Goal: Task Accomplishment & Management: Complete application form

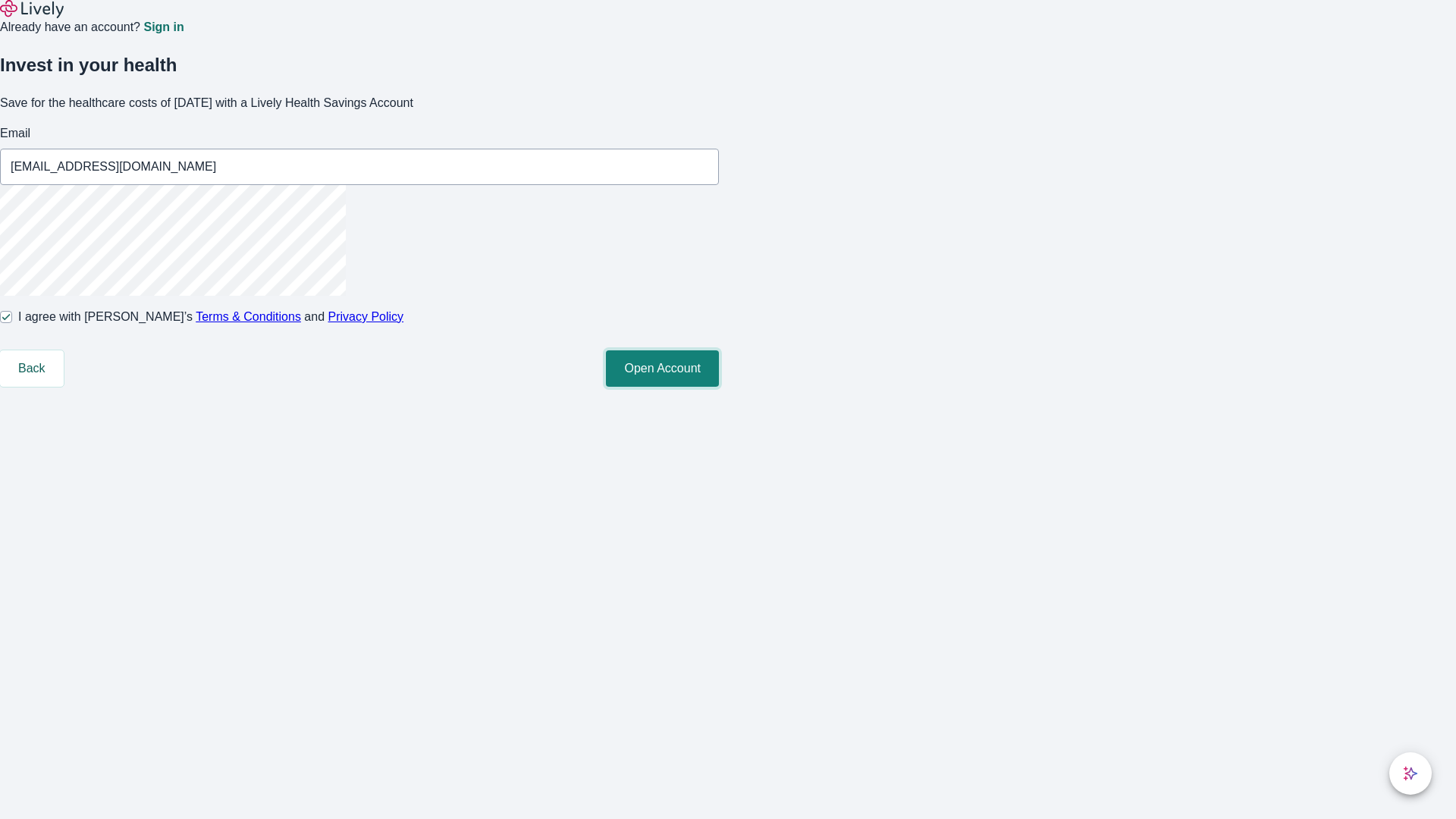
click at [719, 386] on button "Open Account" at bounding box center [663, 368] width 113 height 37
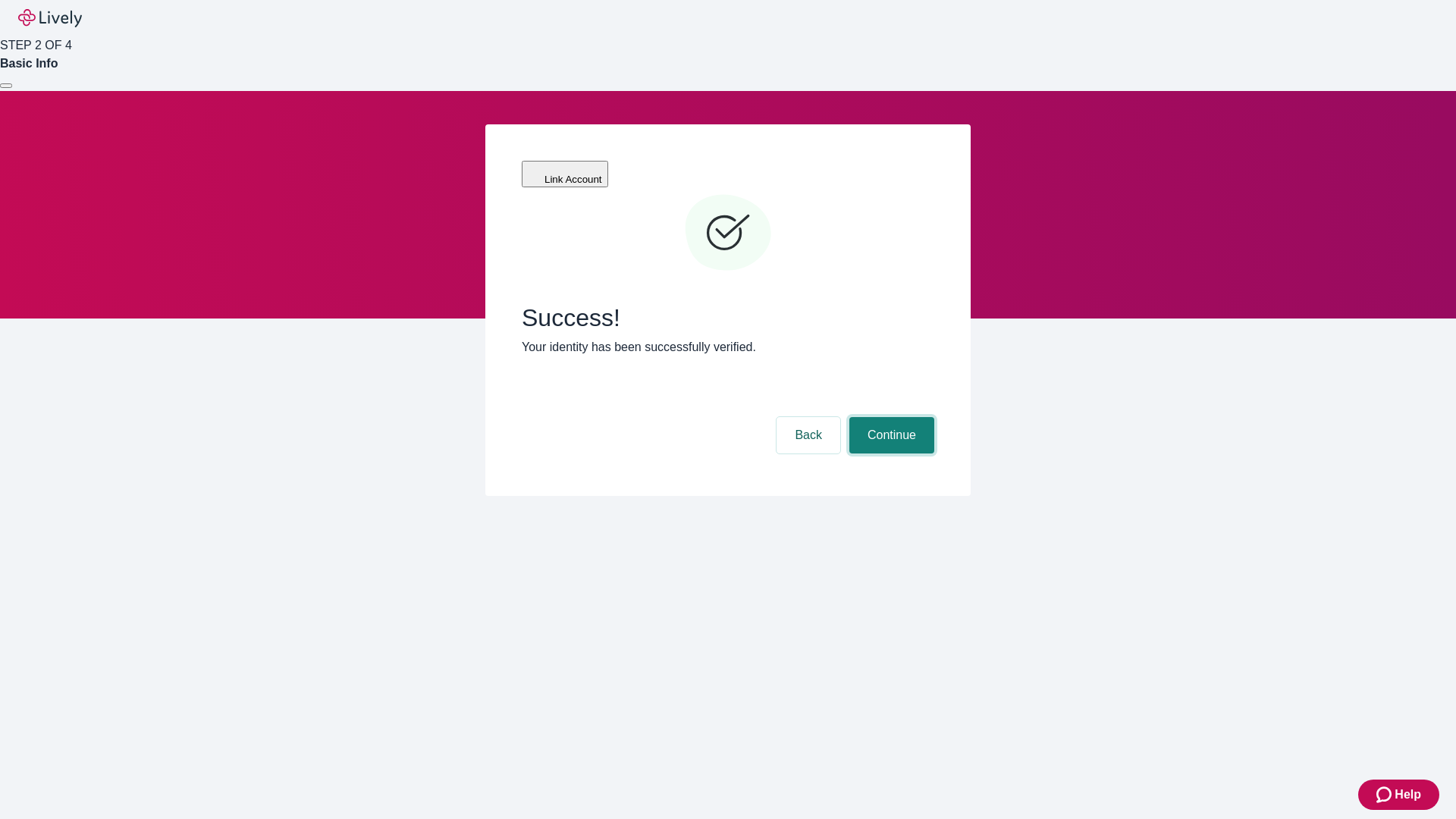
click at [889, 417] on button "Continue" at bounding box center [892, 435] width 85 height 37
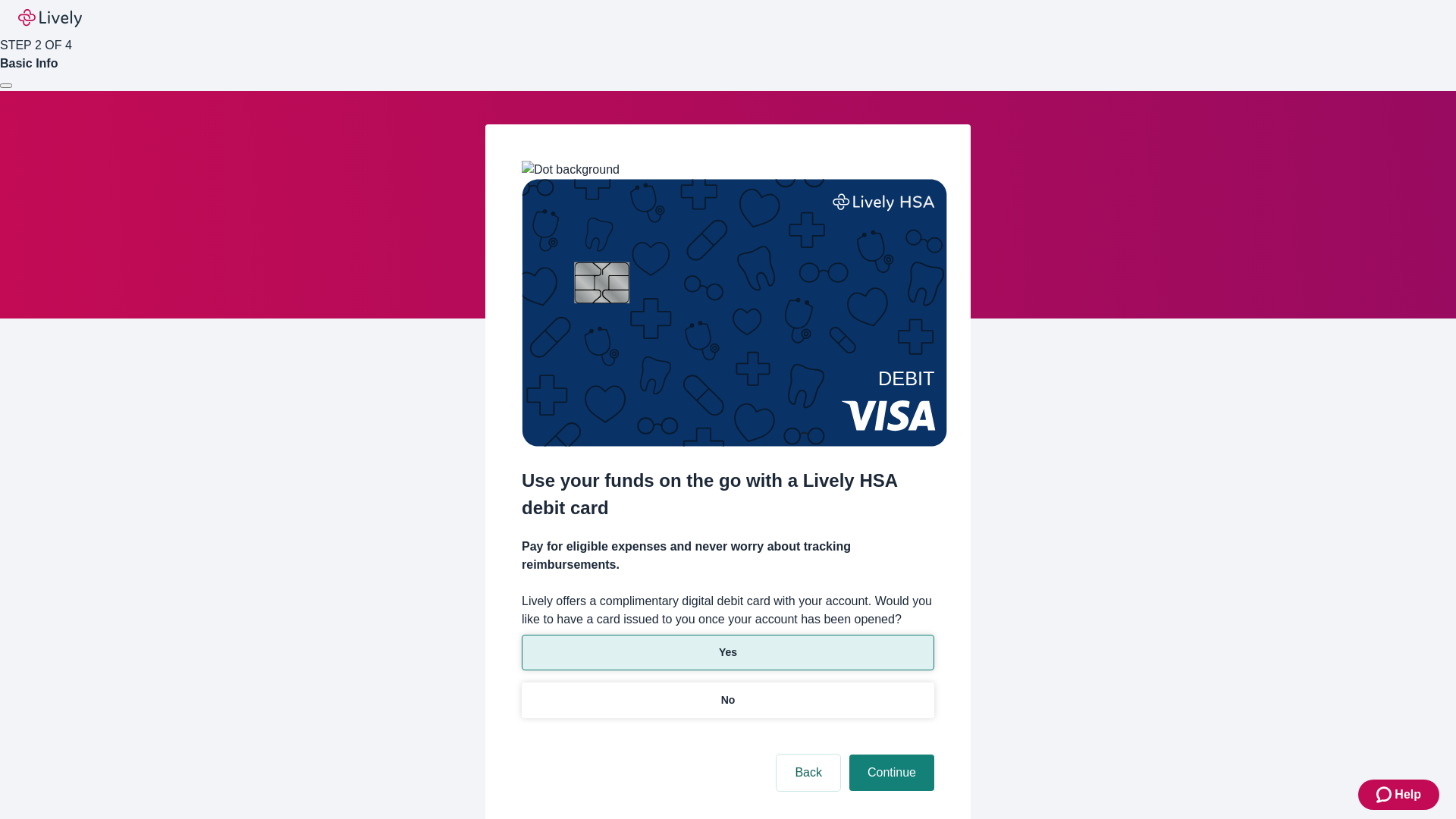
click at [727, 644] on p "Yes" at bounding box center [728, 652] width 18 height 16
click at [889, 754] on button "Continue" at bounding box center [892, 772] width 85 height 37
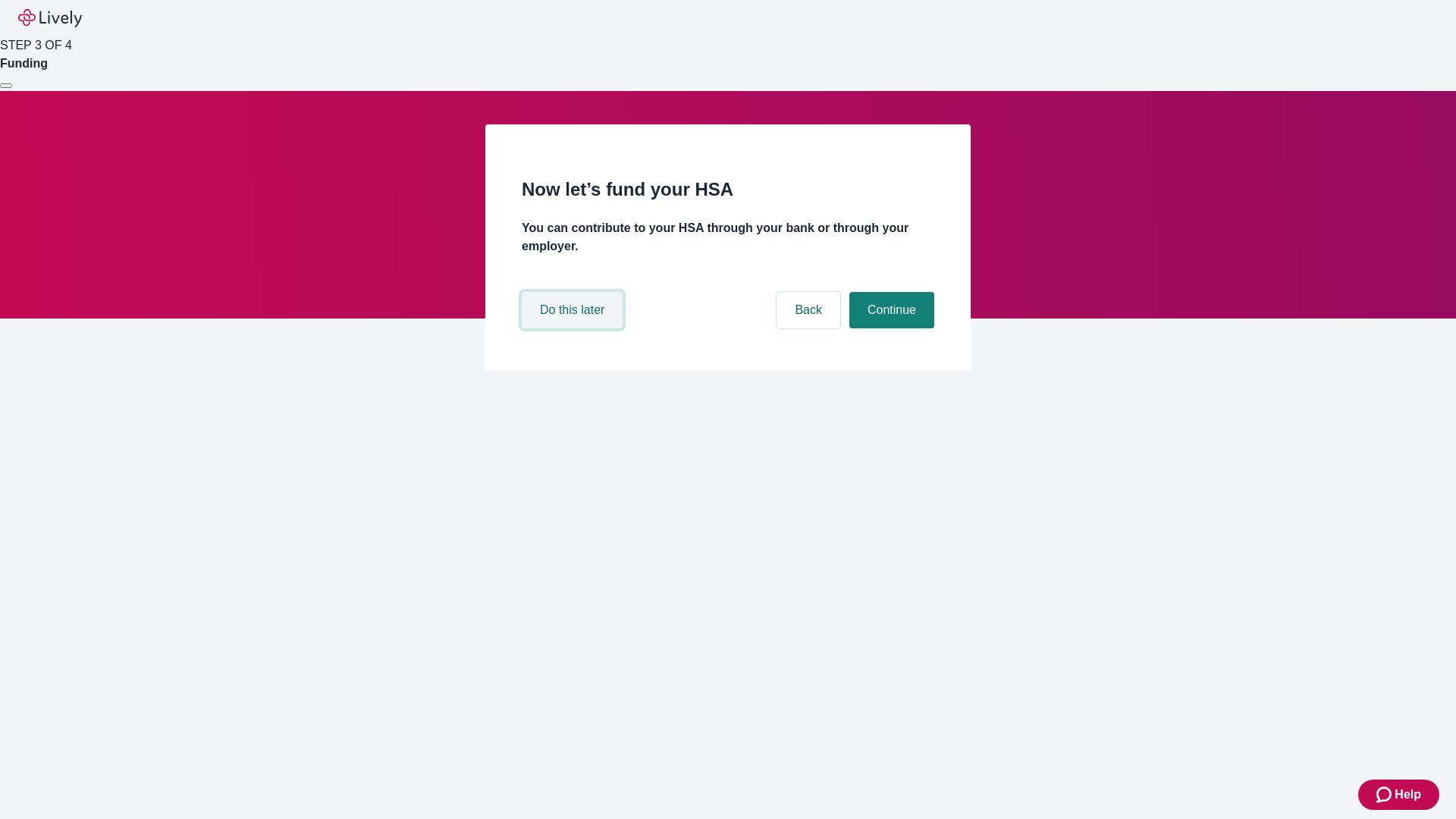
click at [574, 328] on button "Do this later" at bounding box center [572, 310] width 101 height 37
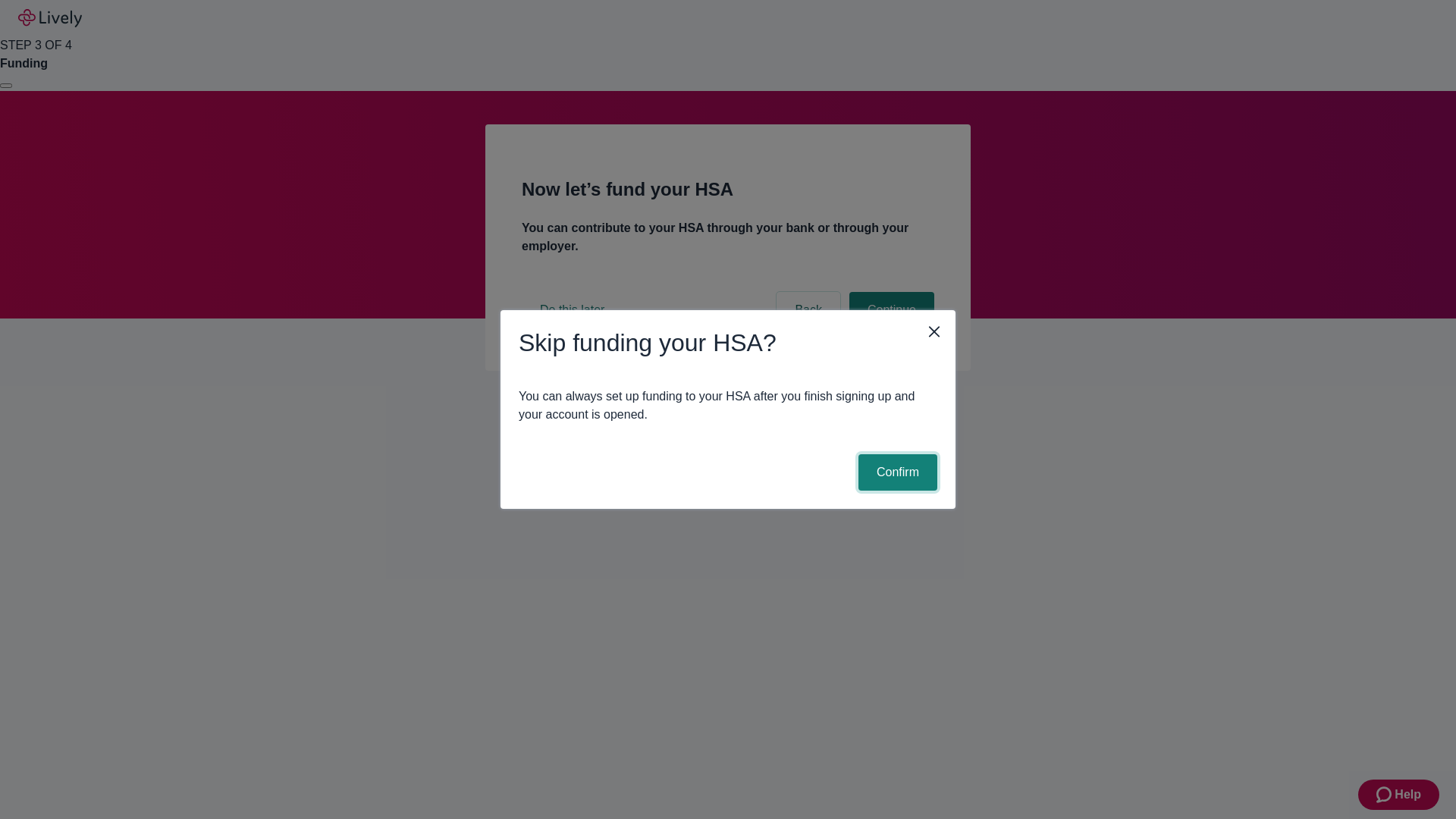
click at [896, 472] on button "Confirm" at bounding box center [898, 472] width 79 height 37
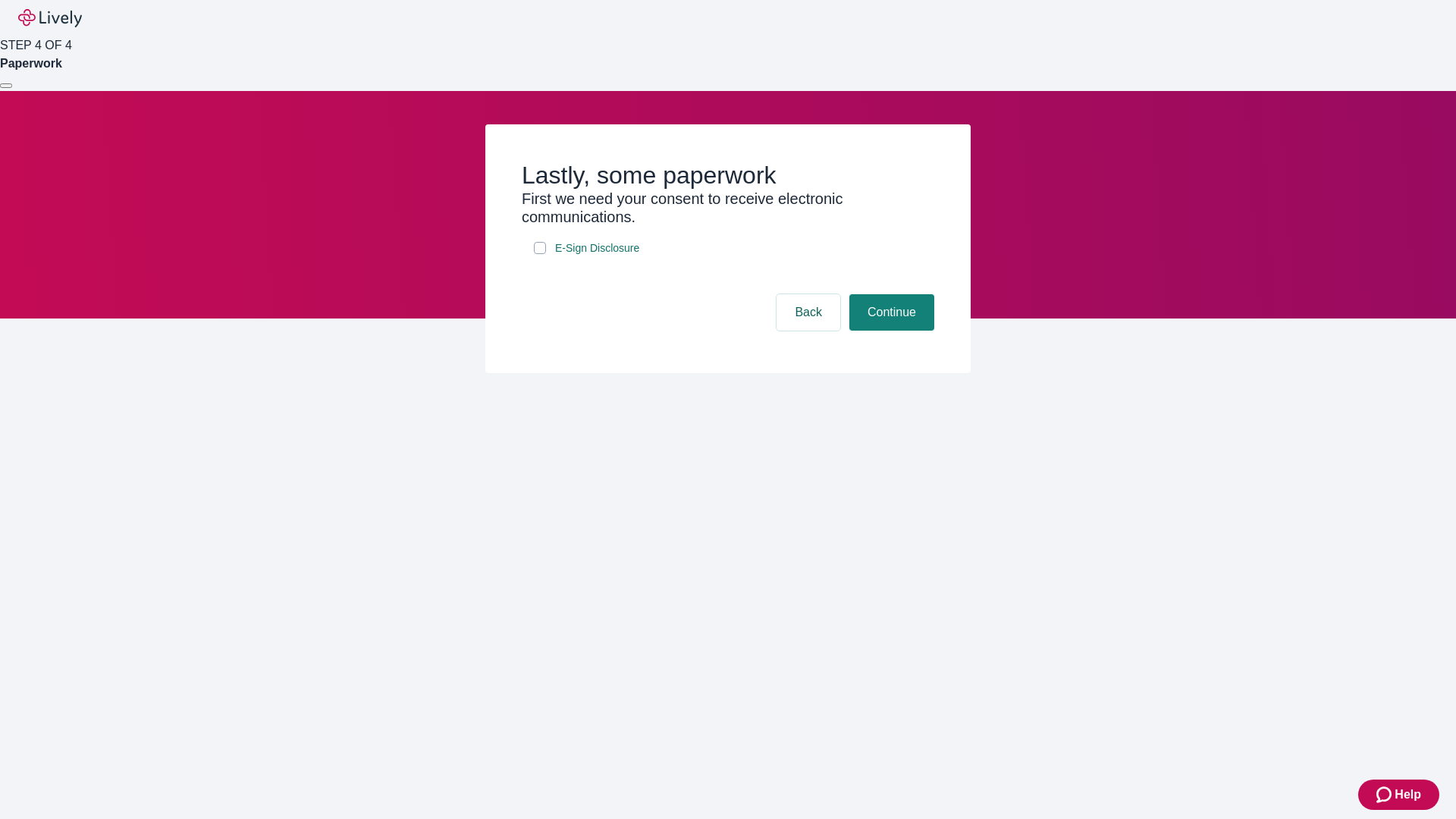
click at [540, 254] on input "E-Sign Disclosure" at bounding box center [541, 248] width 13 height 13
checkbox input "true"
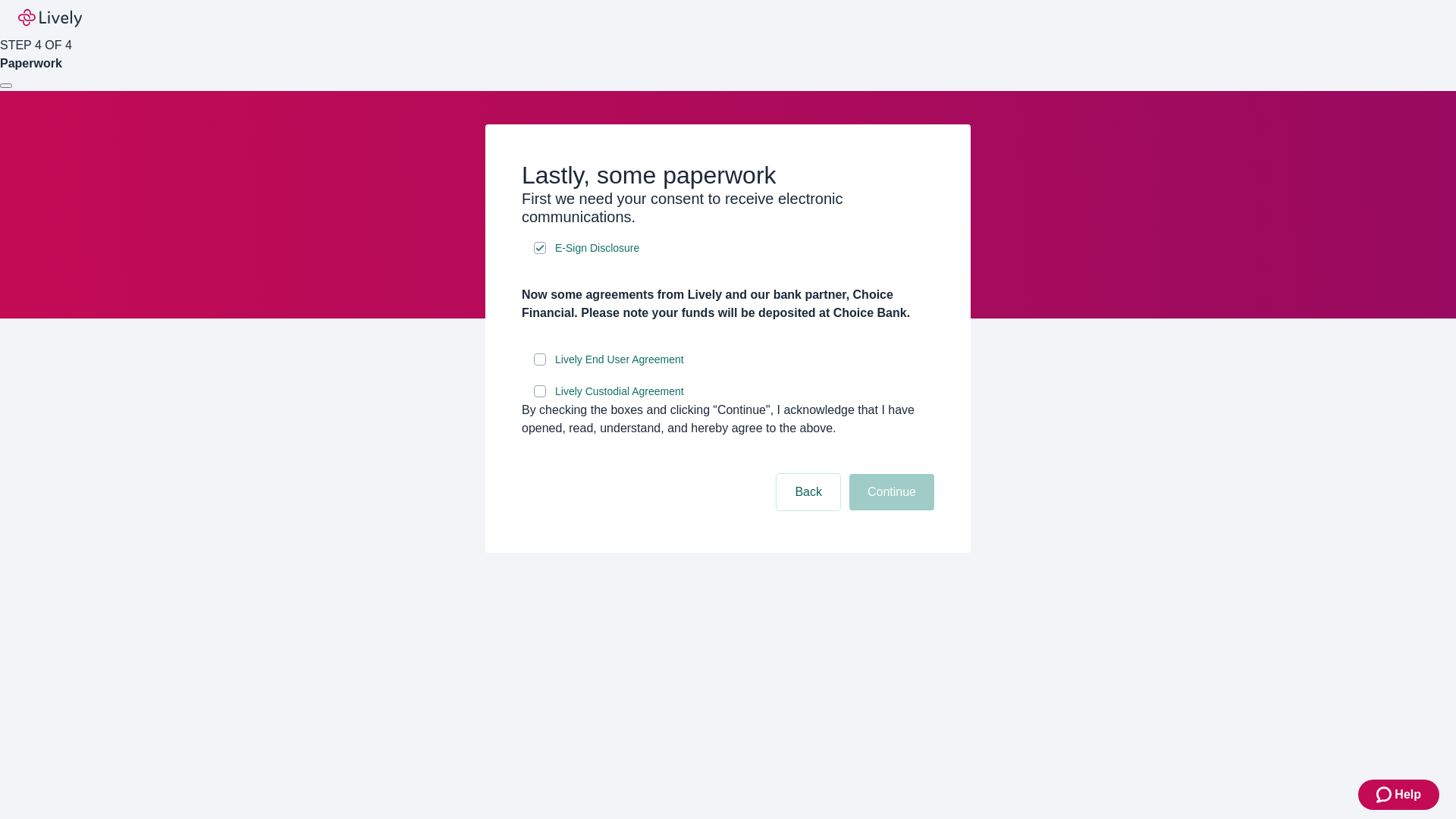
click at [540, 366] on input "Lively End User Agreement" at bounding box center [541, 359] width 13 height 13
checkbox input "true"
click at [540, 397] on input "Lively Custodial Agreement" at bounding box center [541, 392] width 13 height 13
checkbox input "true"
click at [889, 510] on button "Continue" at bounding box center [892, 492] width 85 height 37
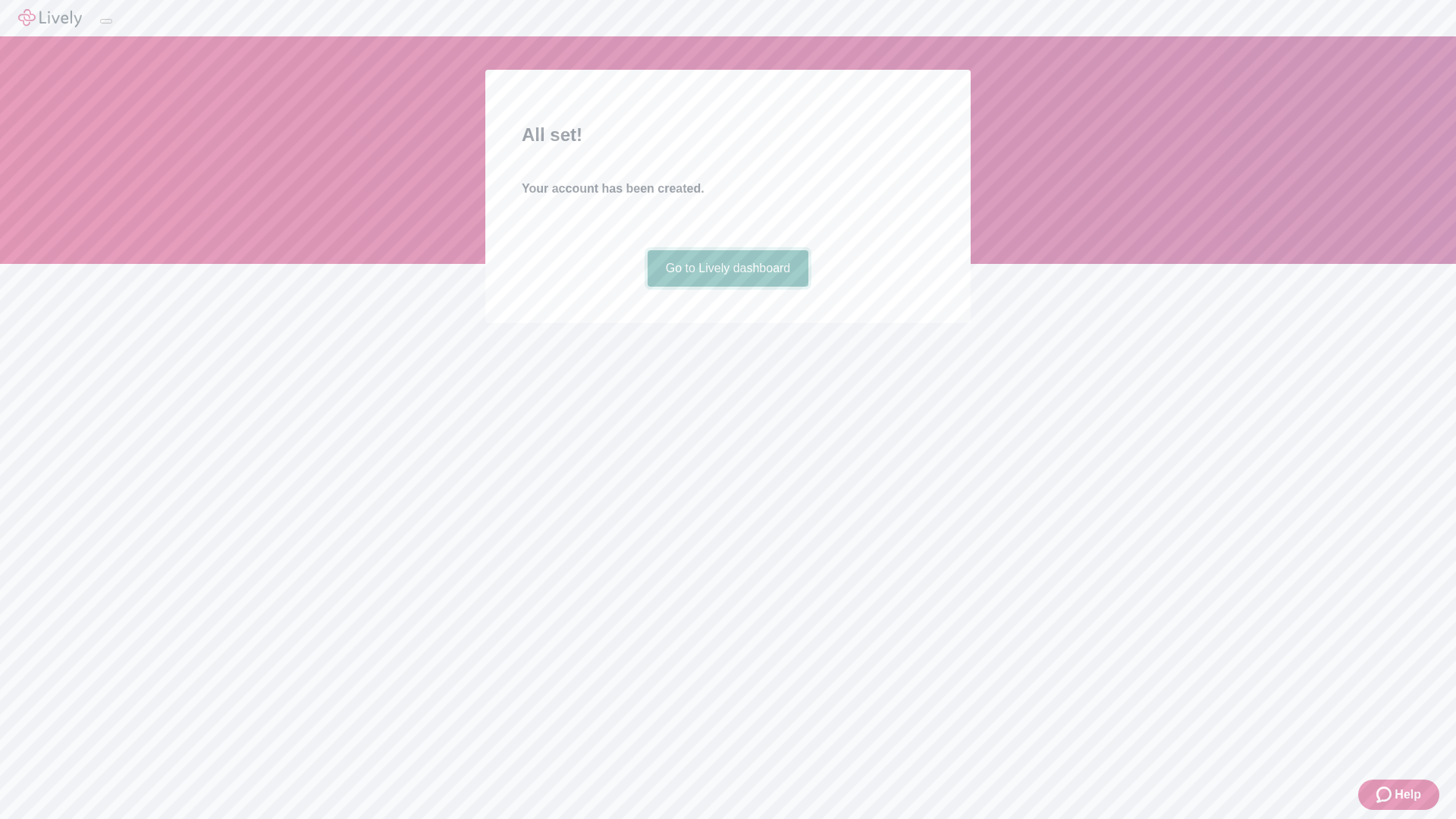
click at [727, 287] on link "Go to Lively dashboard" at bounding box center [729, 268] width 161 height 37
